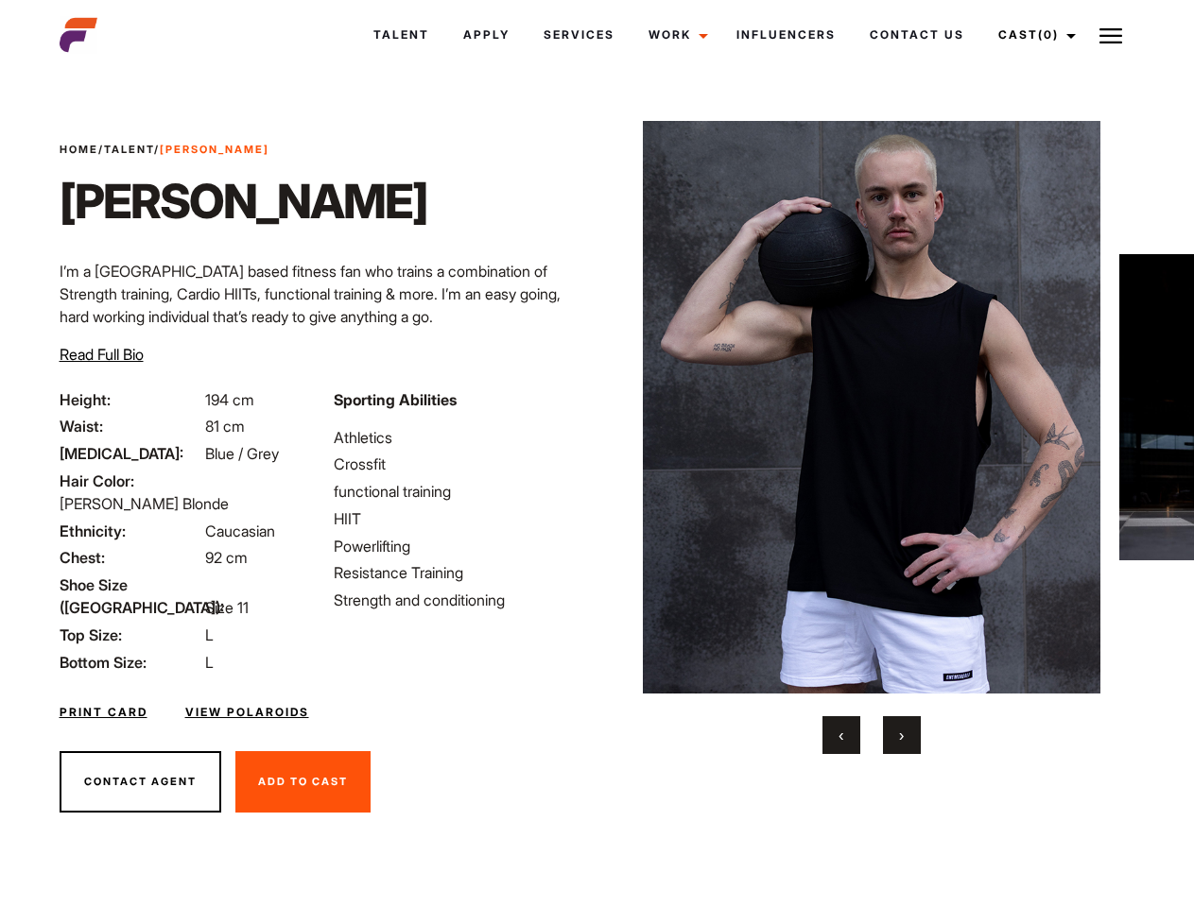
click at [1031, 35] on link "Cast (0)" at bounding box center [1034, 34] width 106 height 51
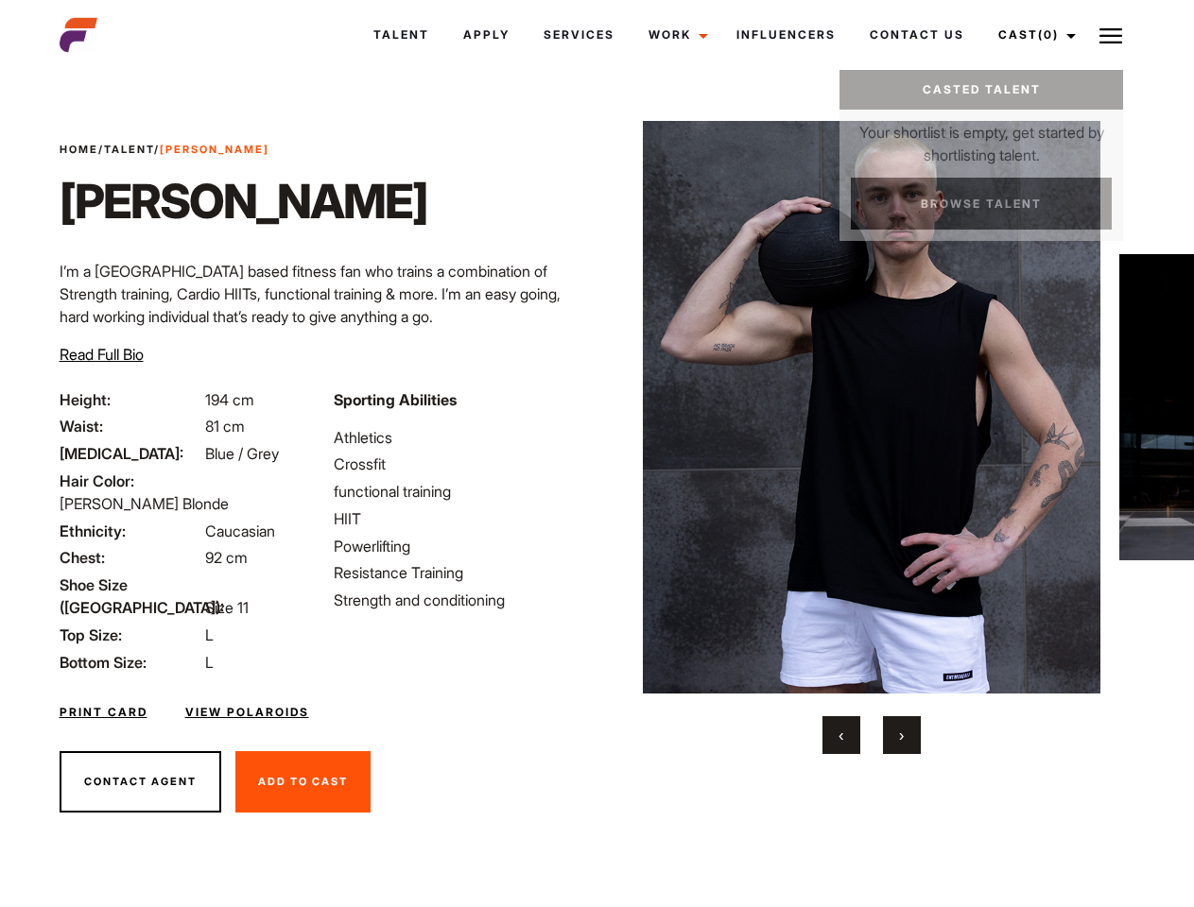
click at [1111, 35] on img at bounding box center [1110, 36] width 23 height 23
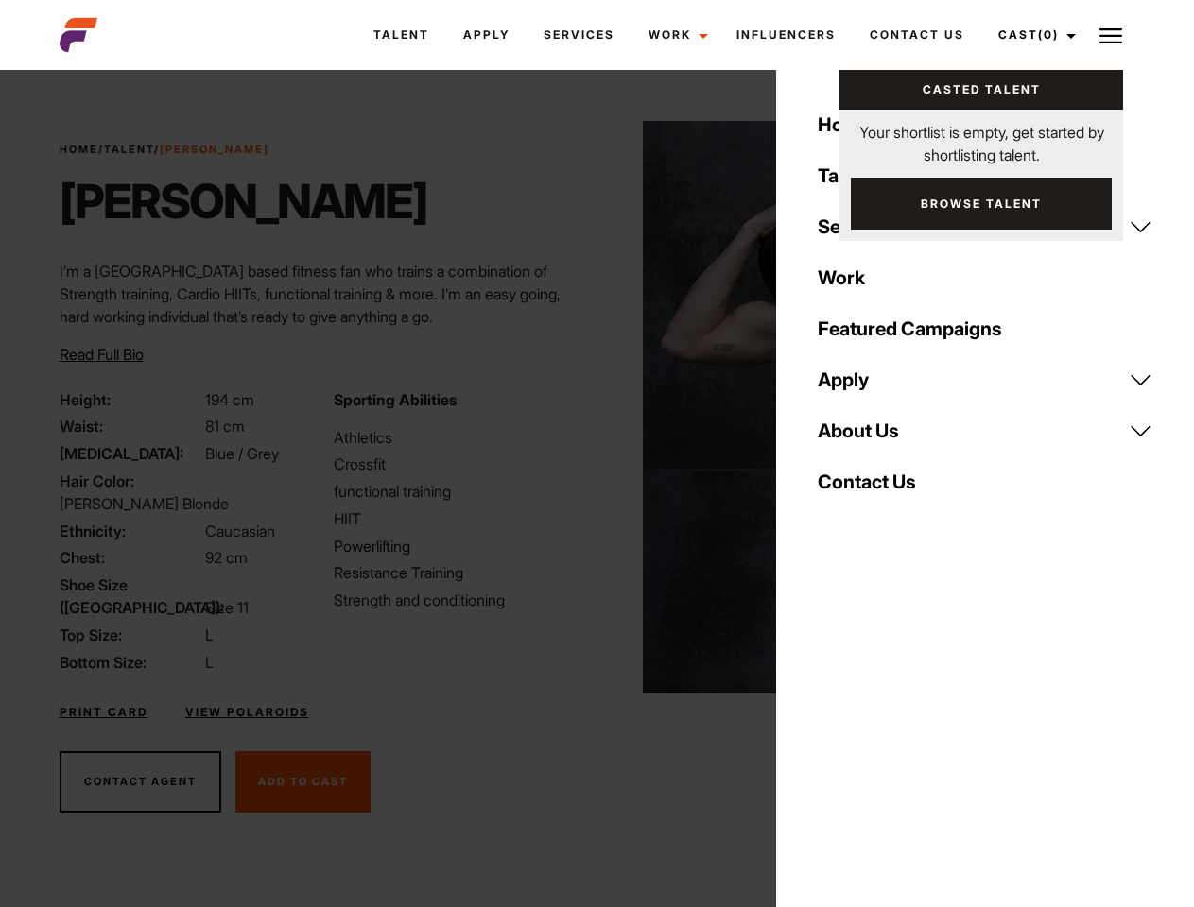
click at [871, 438] on img at bounding box center [872, 407] width 458 height 573
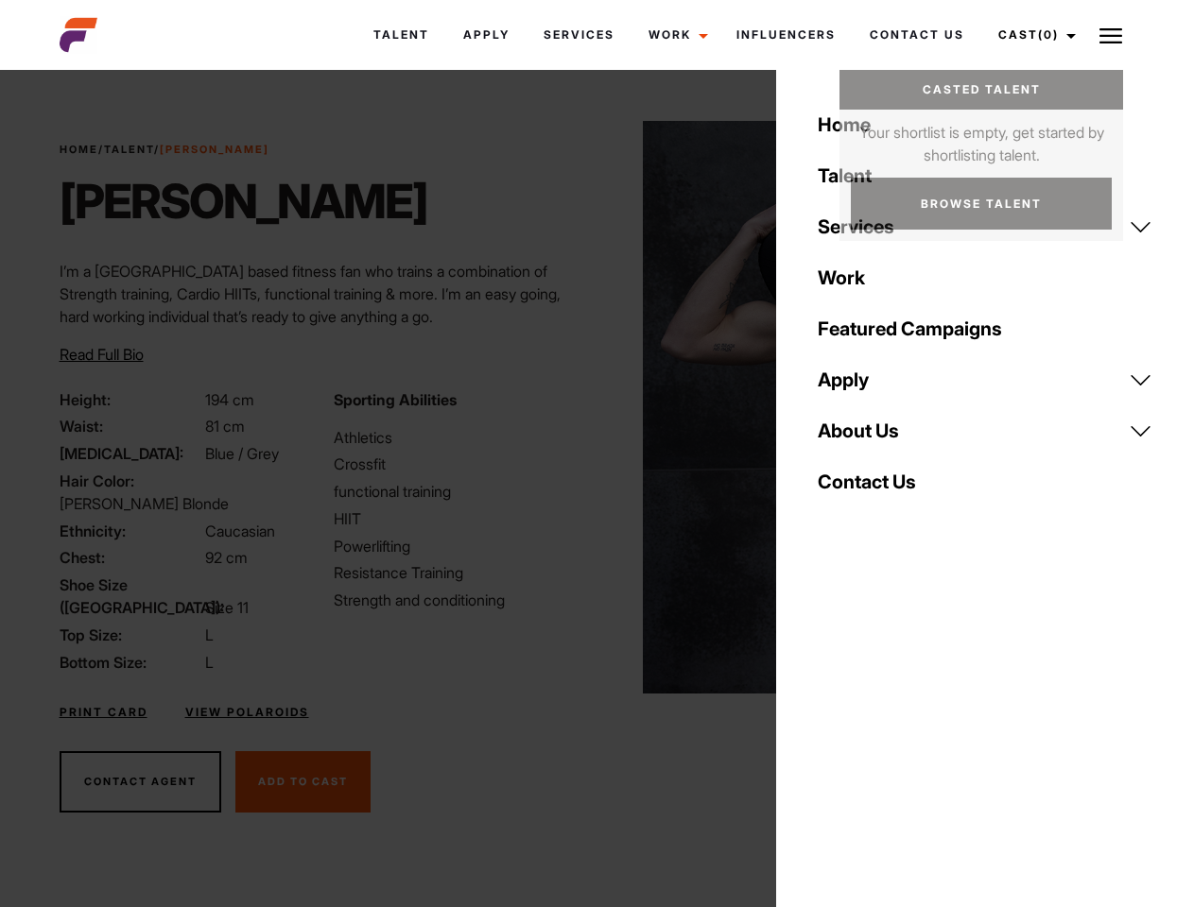
click at [596, 407] on div "Sporting Abilities Athletics Crossfit functional training HIIT Powerlifting Res…" at bounding box center [459, 530] width 274 height 285
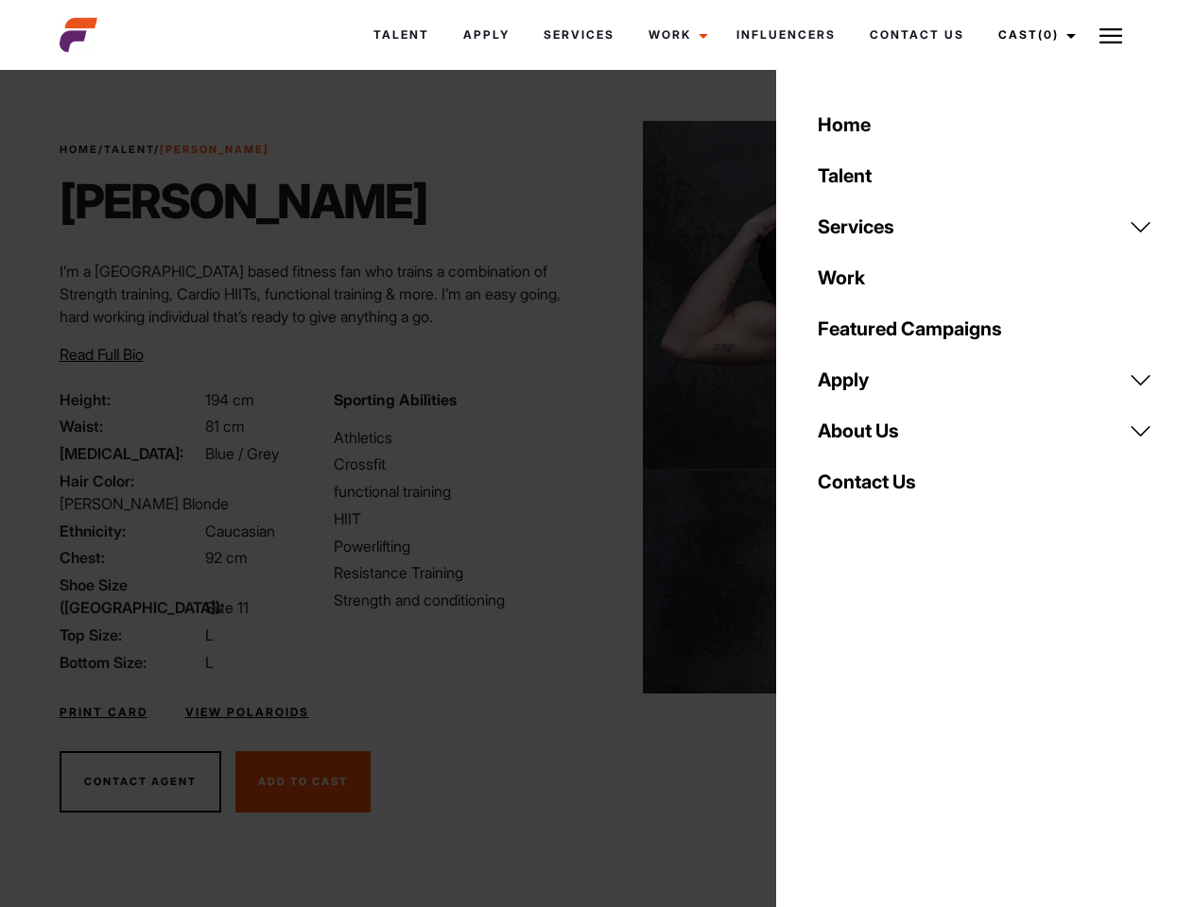
click at [841, 735] on button "‹" at bounding box center [841, 735] width 38 height 38
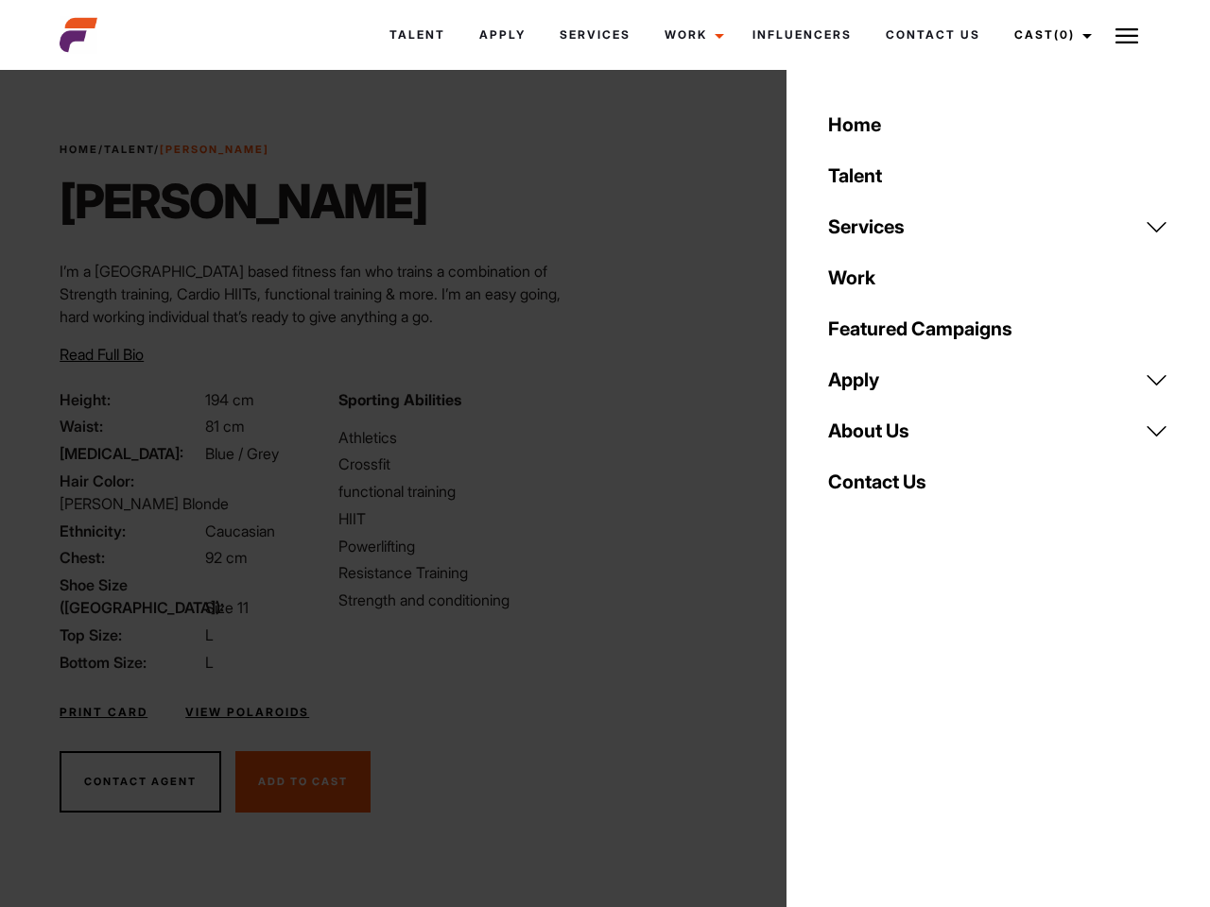
click at [902, 735] on button "›" at bounding box center [913, 735] width 38 height 38
